Goal: Find specific page/section: Find specific page/section

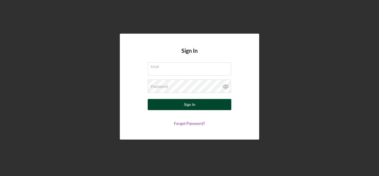
type input "[EMAIL_ADDRESS][DOMAIN_NAME]"
click at [180, 110] on button "Sign In" at bounding box center [190, 104] width 84 height 11
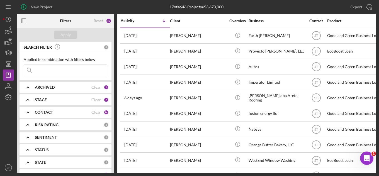
click at [67, 67] on input at bounding box center [65, 70] width 83 height 11
type input "woo"
click at [66, 32] on div "Apply" at bounding box center [66, 35] width 10 height 8
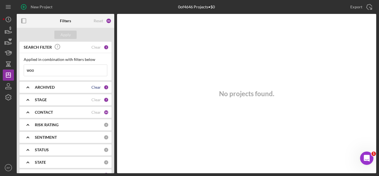
click at [94, 88] on div "Clear" at bounding box center [95, 87] width 9 height 4
click at [94, 88] on div "ARCHIVED" at bounding box center [69, 87] width 69 height 4
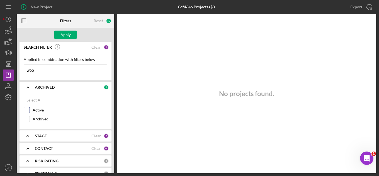
click at [26, 109] on input "Active" at bounding box center [27, 111] width 6 height 6
checkbox input "true"
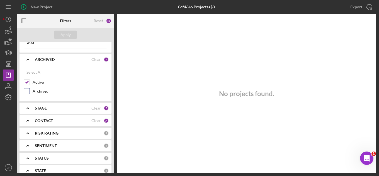
click at [28, 92] on input "Archived" at bounding box center [27, 92] width 6 height 6
checkbox input "true"
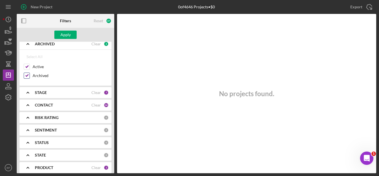
scroll to position [56, 0]
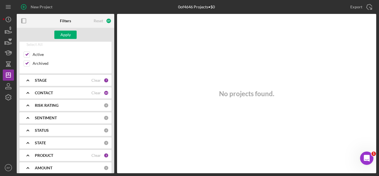
click at [104, 83] on div "7" at bounding box center [106, 80] width 5 height 5
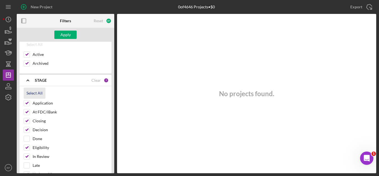
click at [30, 95] on div "Select All" at bounding box center [34, 93] width 16 height 11
checkbox input "true"
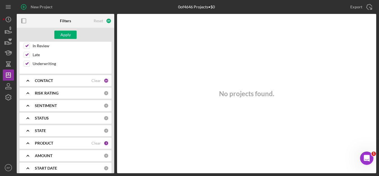
scroll to position [167, 0]
click at [105, 80] on div "34" at bounding box center [106, 80] width 5 height 5
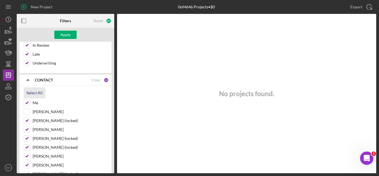
click at [37, 93] on div "Select All" at bounding box center [34, 93] width 16 height 11
checkbox input "true"
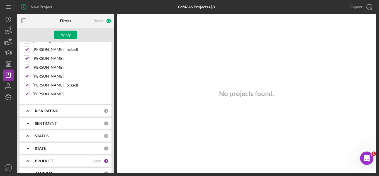
scroll to position [502, 0]
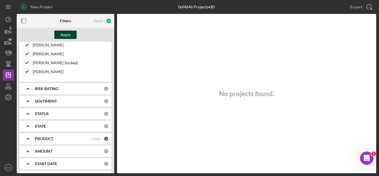
click at [67, 36] on div "Apply" at bounding box center [66, 35] width 10 height 8
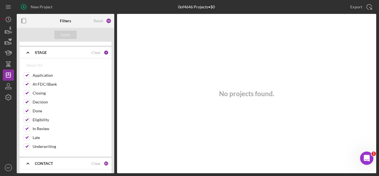
scroll to position [0, 0]
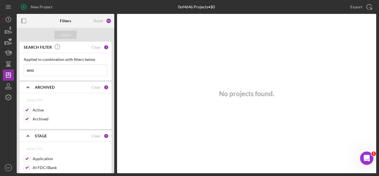
click at [61, 70] on input "woo" at bounding box center [65, 70] width 83 height 11
type input "w"
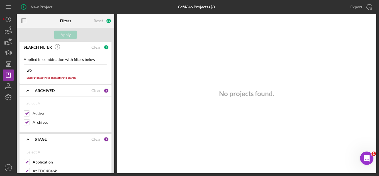
type input "woo"
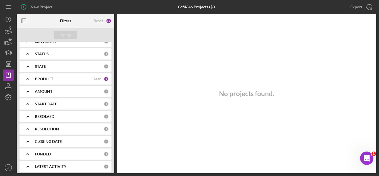
scroll to position [565, 0]
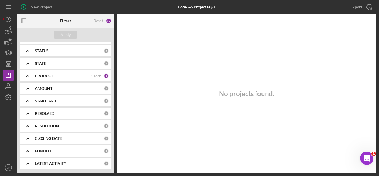
click at [89, 77] on div "PRODUCT" at bounding box center [63, 76] width 57 height 4
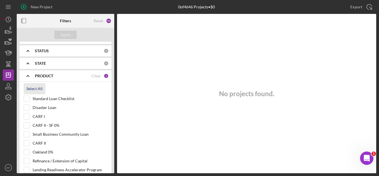
click at [28, 91] on div "Select All" at bounding box center [34, 88] width 16 height 11
checkbox input "true"
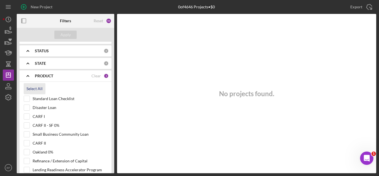
checkbox input "true"
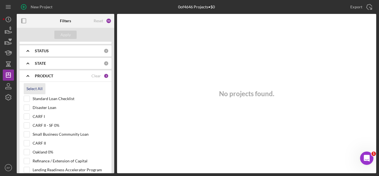
checkbox input "true"
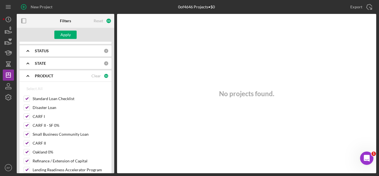
click at [60, 30] on div "Apply" at bounding box center [66, 35] width 98 height 14
click at [59, 31] on button "Apply" at bounding box center [65, 35] width 22 height 8
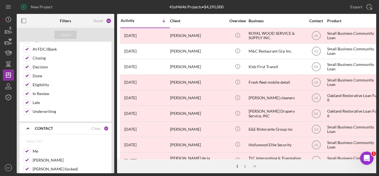
scroll to position [0, 0]
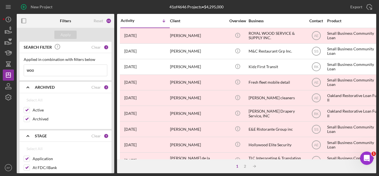
click at [62, 70] on input "woo" at bounding box center [65, 70] width 83 height 11
type input "w"
type input "[PERSON_NAME]"
click at [67, 33] on div "Apply" at bounding box center [66, 35] width 10 height 8
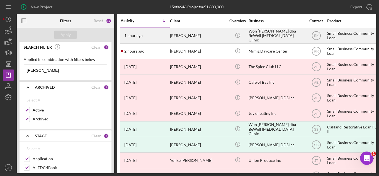
click at [260, 35] on div "Won [PERSON_NAME] dba BeWell [MEDICAL_DATA] Clinic" at bounding box center [277, 35] width 56 height 15
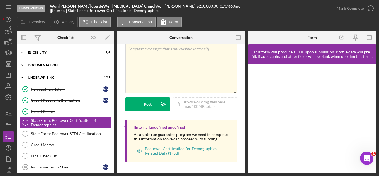
click at [22, 53] on polyline at bounding box center [22, 52] width 2 height 1
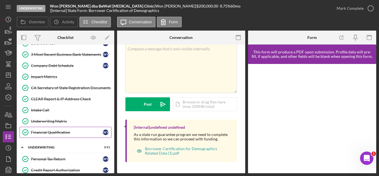
scroll to position [139, 0]
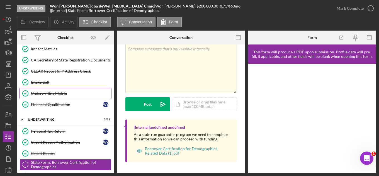
click at [44, 92] on div "Underwriting Matrix" at bounding box center [71, 93] width 80 height 4
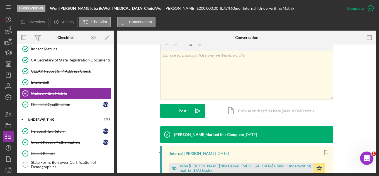
scroll to position [112, 0]
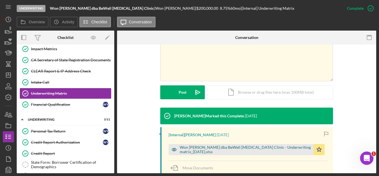
click at [227, 150] on div "Won [PERSON_NAME] dba BeWell [MEDICAL_DATA] Clinic - Underwriting matrix_[DATE]…" at bounding box center [245, 150] width 131 height 9
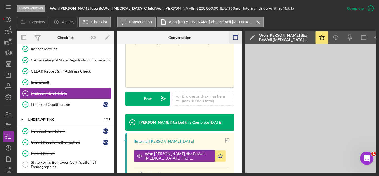
click at [236, 37] on icon "button" at bounding box center [235, 38] width 13 height 13
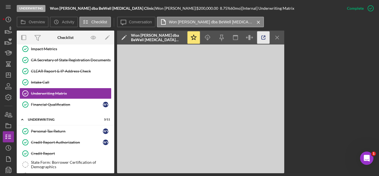
click at [262, 38] on icon "button" at bounding box center [263, 38] width 13 height 13
